Goal: Find contact information: Find contact information

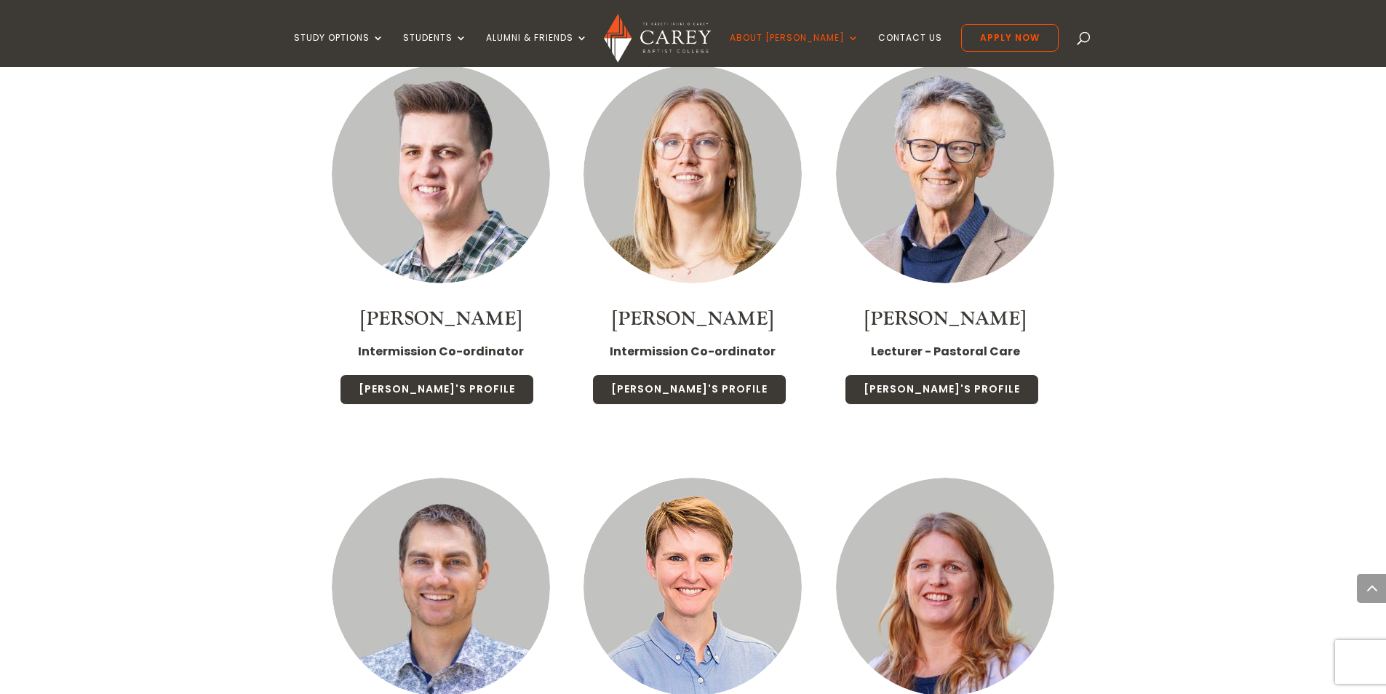
scroll to position [2984, 0]
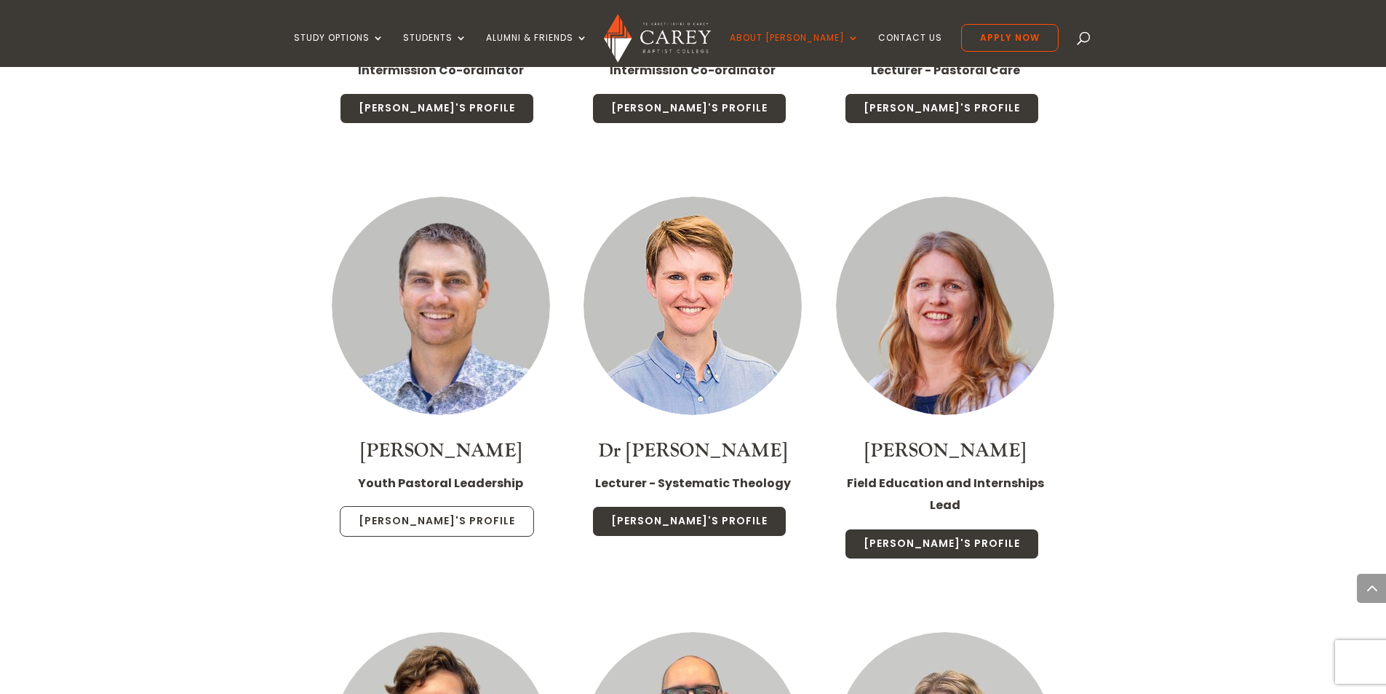
click at [450, 506] on link "Sam's Profile" at bounding box center [437, 521] width 194 height 31
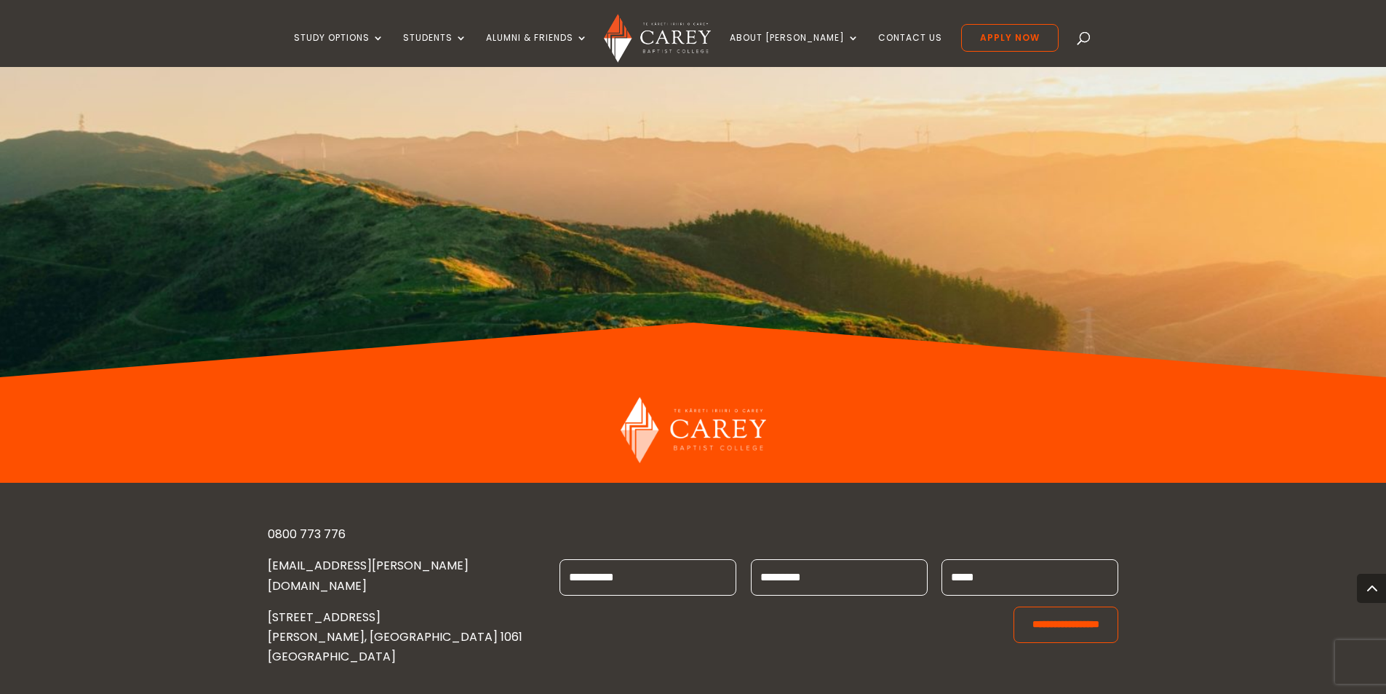
scroll to position [1458, 0]
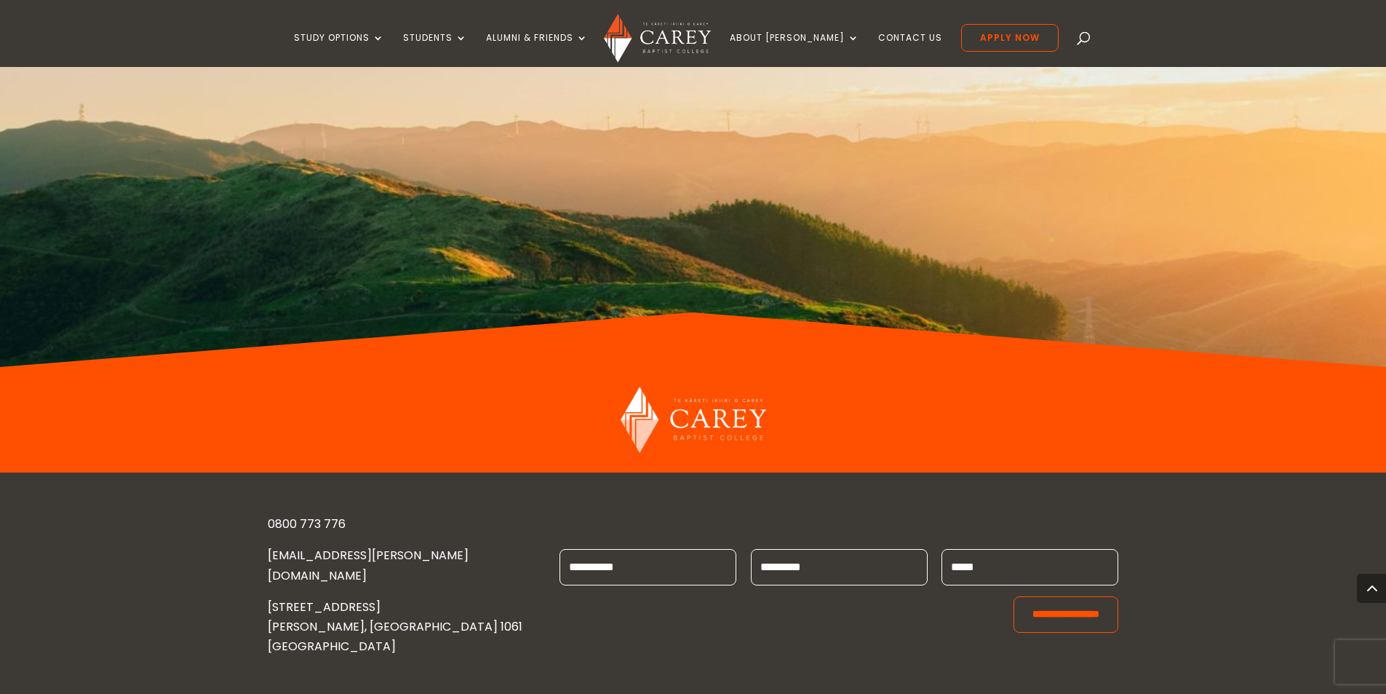
click at [308, 547] on link "[EMAIL_ADDRESS][PERSON_NAME][DOMAIN_NAME]" at bounding box center [368, 565] width 201 height 36
